Goal: Check status: Check status

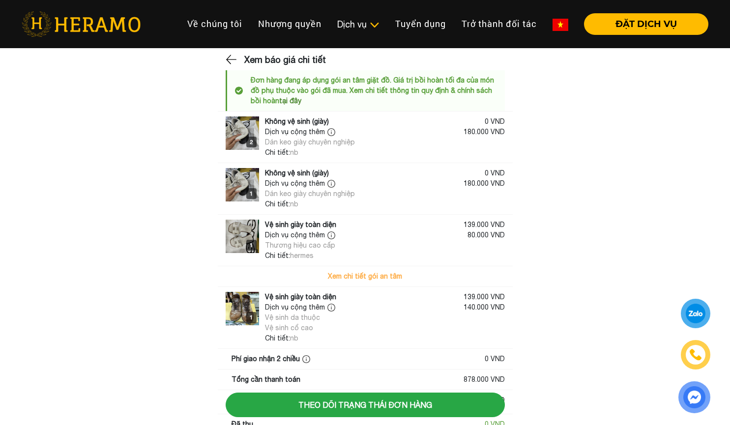
click at [235, 243] on img at bounding box center [242, 236] width 33 height 33
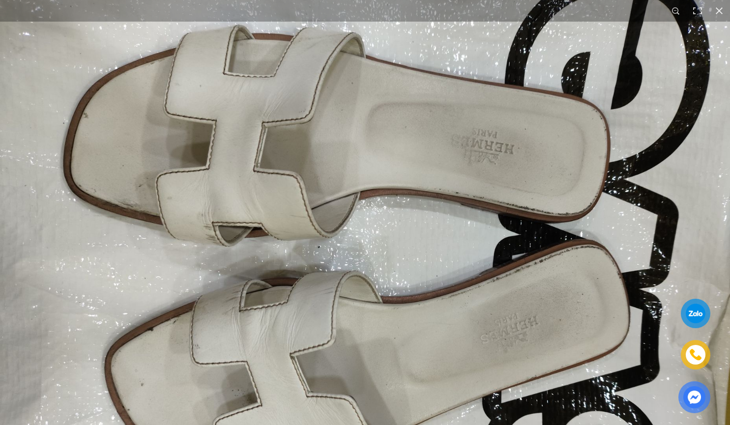
scroll to position [149, 0]
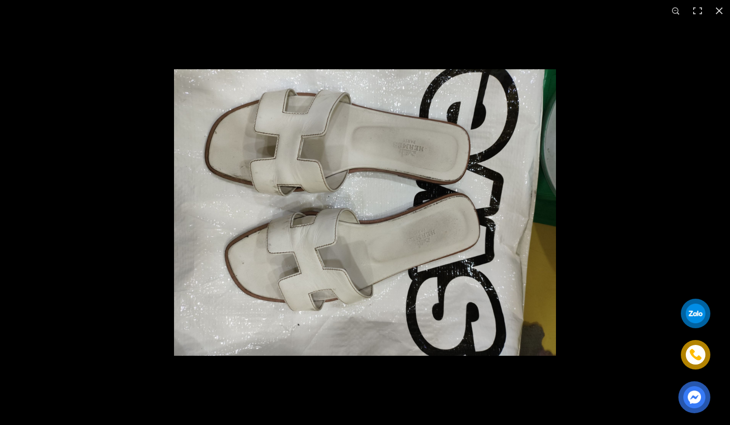
click at [664, 219] on div at bounding box center [539, 234] width 730 height 425
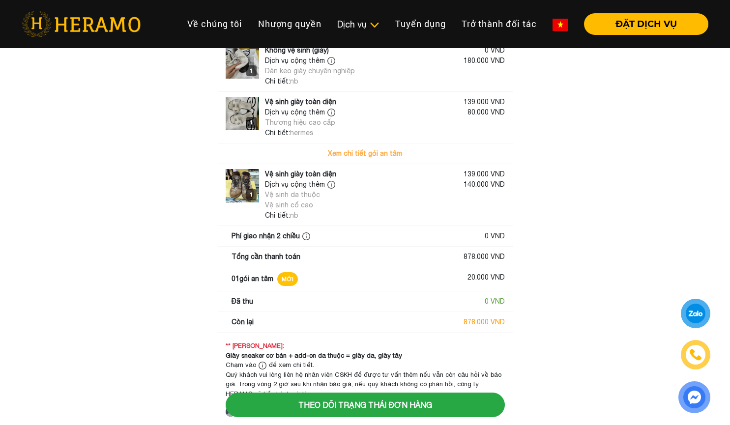
scroll to position [141, 0]
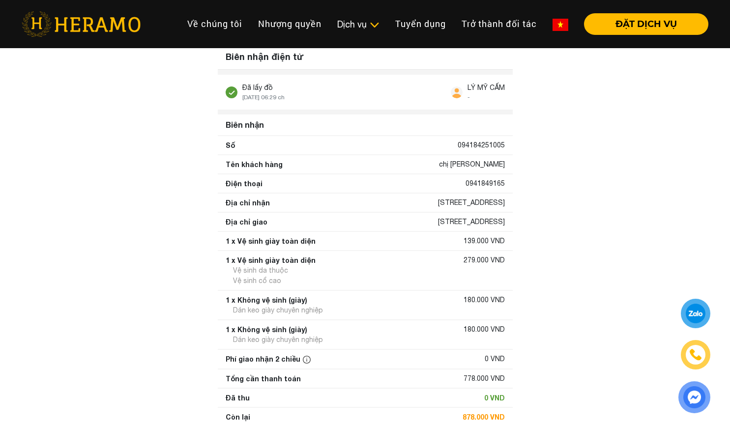
click at [267, 346] on div "1 x Không vệ sinh (giày) 180.000 VND Dán keo giày chuyên nghiệp" at bounding box center [365, 335] width 295 height 29
click at [273, 344] on div "Dán keo giày chuyên nghiệp" at bounding box center [278, 340] width 90 height 10
click at [326, 345] on div "Dán keo giày chuyên nghiệp" at bounding box center [365, 340] width 279 height 10
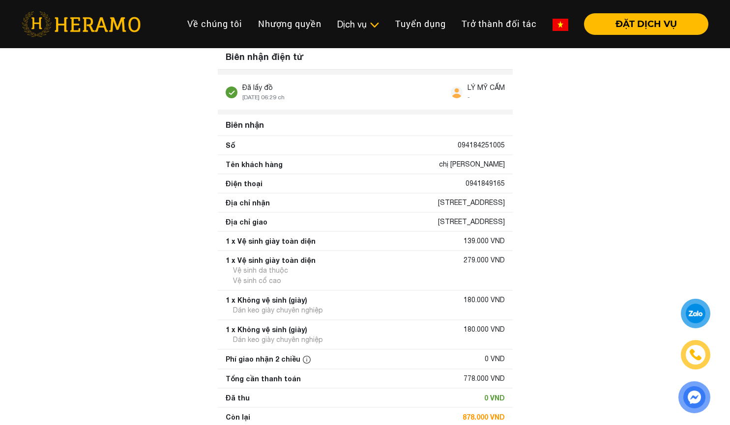
click at [348, 324] on div "1 x Không vệ sinh (giày) 180.000 VND Dán keo giày chuyên nghiệp" at bounding box center [365, 335] width 295 height 29
